Goal: Understand site structure: Understand site structure

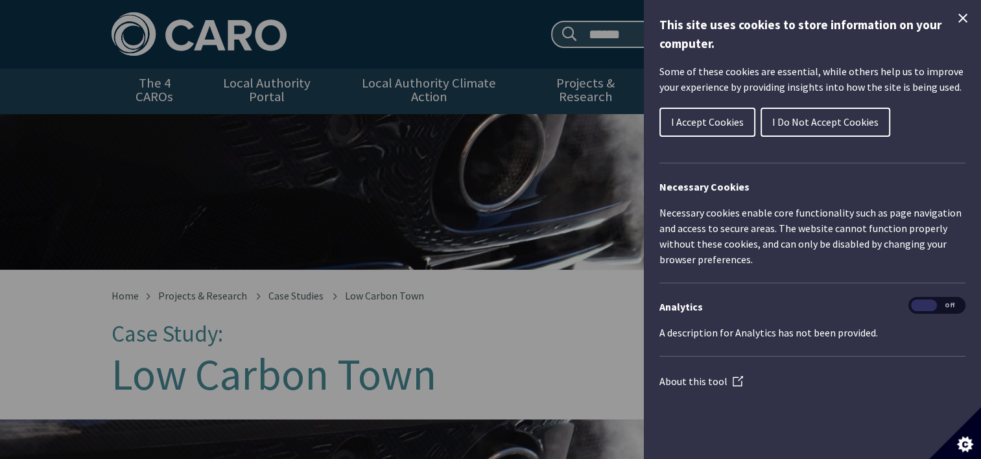
click at [739, 121] on span "I Accept Cookies" at bounding box center [707, 121] width 73 height 13
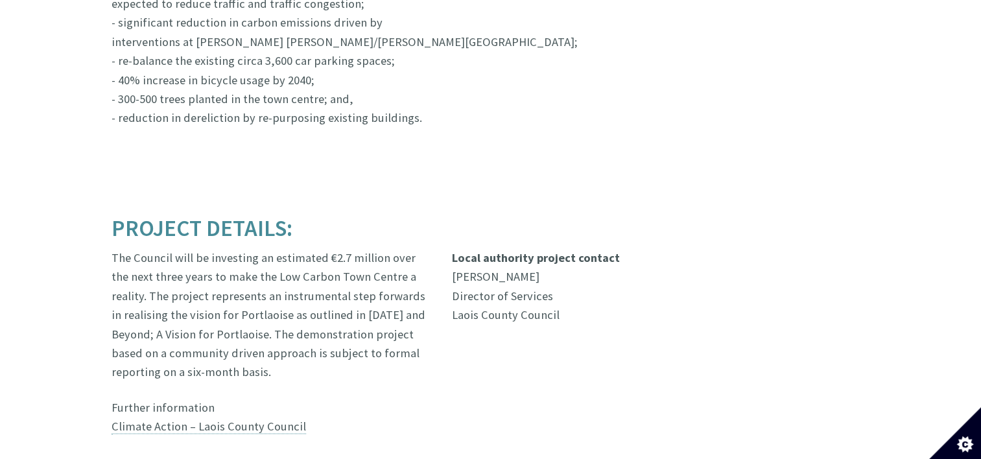
scroll to position [2154, 0]
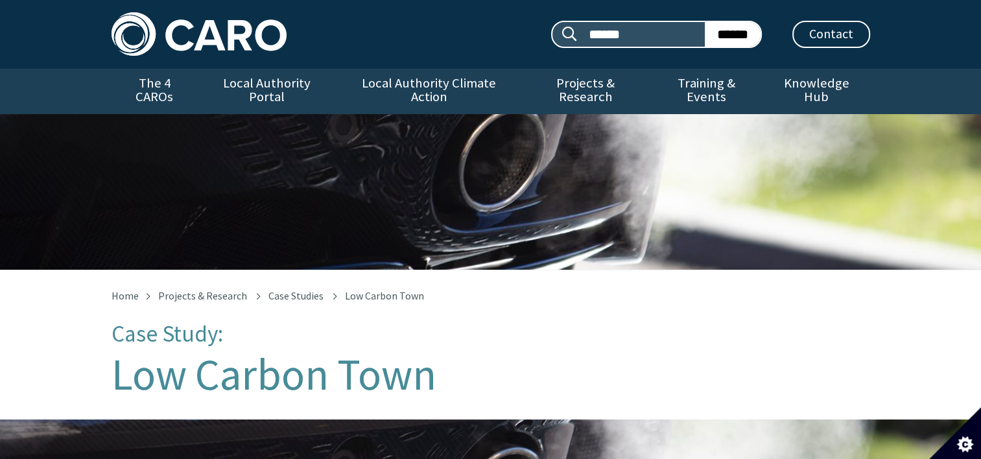
click at [627, 299] on div "Home Projects & Research Case Studies Low [GEOGRAPHIC_DATA] Case Study: [GEOGRA…" at bounding box center [491, 344] width 778 height 108
click at [143, 78] on link "The 4 CAROs" at bounding box center [154, 91] width 86 height 45
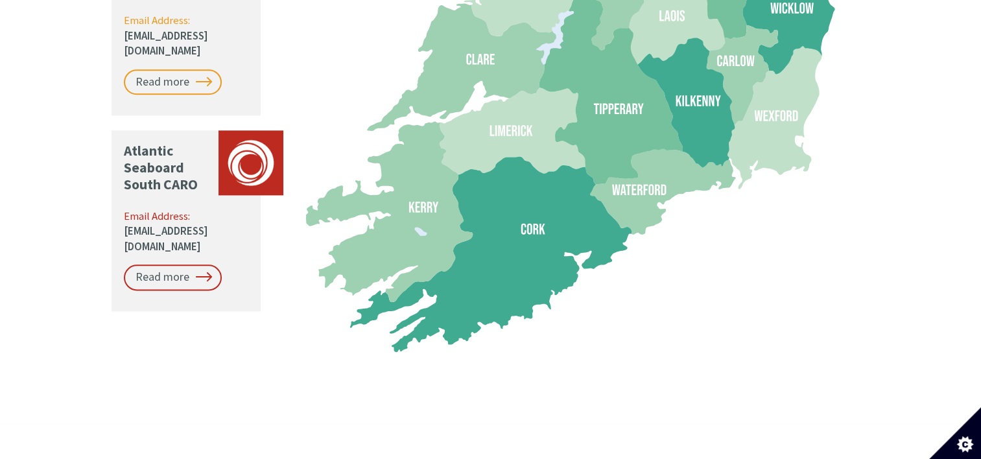
scroll to position [1553, 0]
